Goal: Information Seeking & Learning: Find contact information

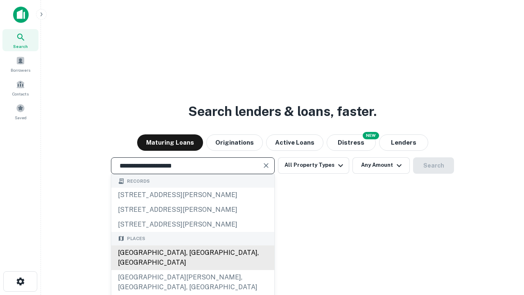
click at [192, 270] on div "[GEOGRAPHIC_DATA], [GEOGRAPHIC_DATA], [GEOGRAPHIC_DATA]" at bounding box center [192, 257] width 163 height 25
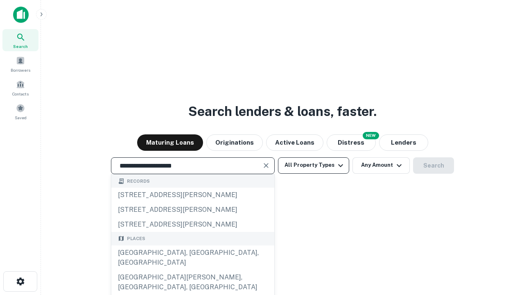
type input "**********"
click at [314, 165] on button "All Property Types" at bounding box center [313, 165] width 71 height 16
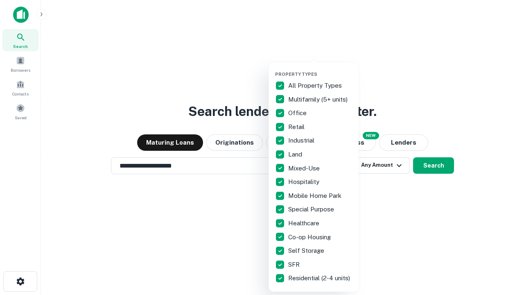
click at [320, 69] on button "button" at bounding box center [320, 69] width 90 height 0
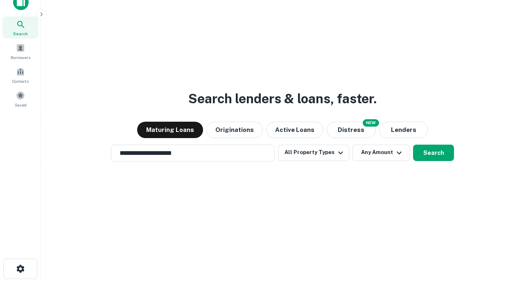
scroll to position [59, 232]
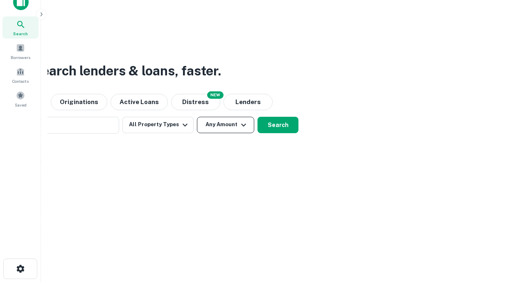
click at [197, 117] on button "Any Amount" at bounding box center [225, 125] width 57 height 16
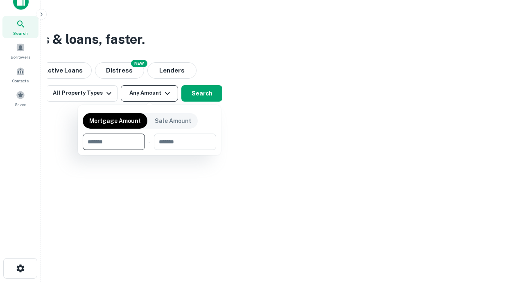
type input "*******"
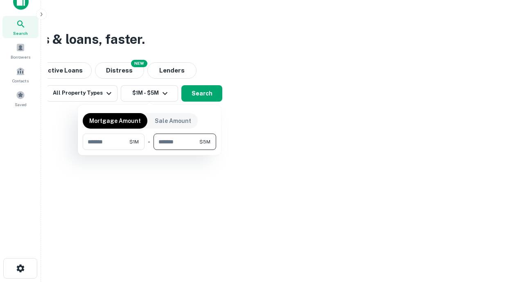
type input "*******"
click at [149, 150] on button "button" at bounding box center [149, 150] width 133 height 0
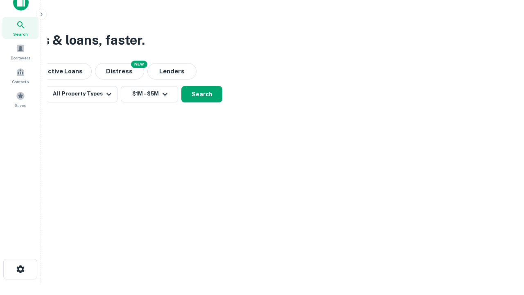
scroll to position [5, 151]
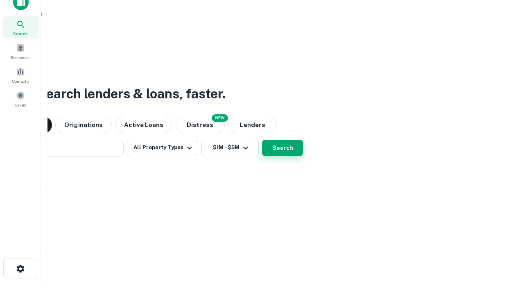
click at [262, 140] on button "Search" at bounding box center [282, 148] width 41 height 16
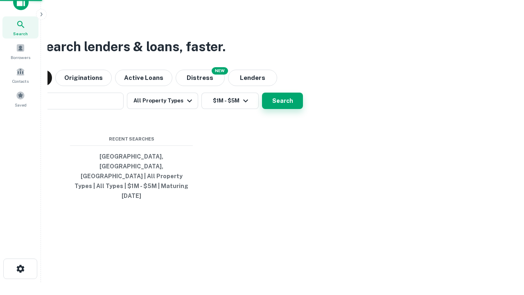
scroll to position [22, 232]
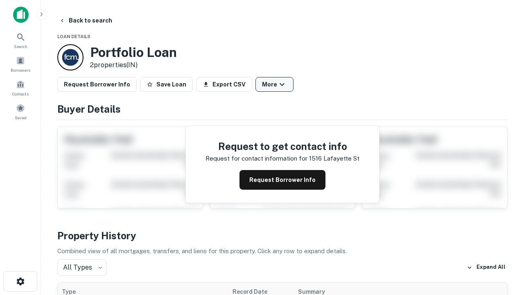
click at [274, 84] on button "More" at bounding box center [274, 84] width 38 height 15
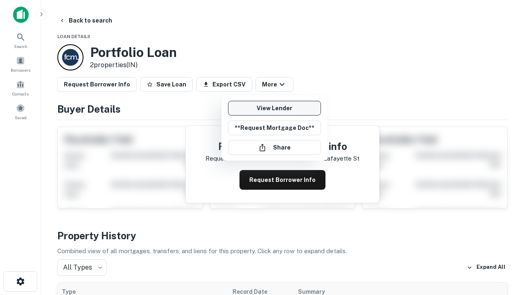
click at [274, 108] on link "View Lender" at bounding box center [274, 108] width 93 height 15
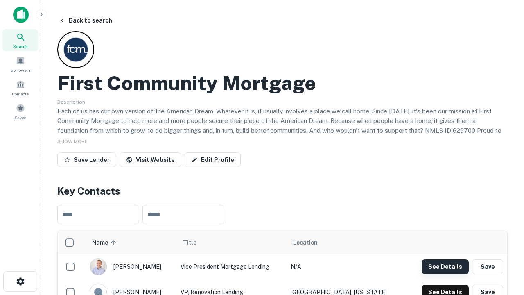
click at [445, 266] on button "See Details" at bounding box center [445, 266] width 47 height 15
click at [20, 281] on icon "button" at bounding box center [21, 281] width 10 height 10
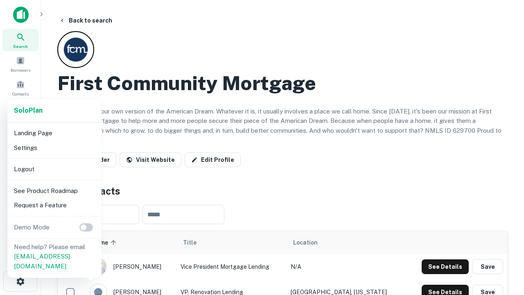
click at [54, 169] on li "Logout" at bounding box center [55, 169] width 88 height 15
